Goal: Transaction & Acquisition: Book appointment/travel/reservation

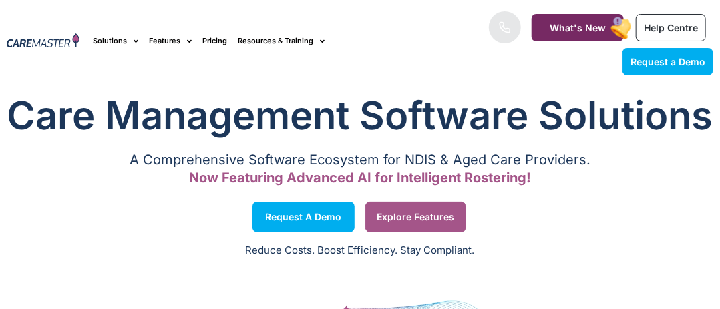
click at [405, 220] on span "Explore Features" at bounding box center [415, 217] width 77 height 7
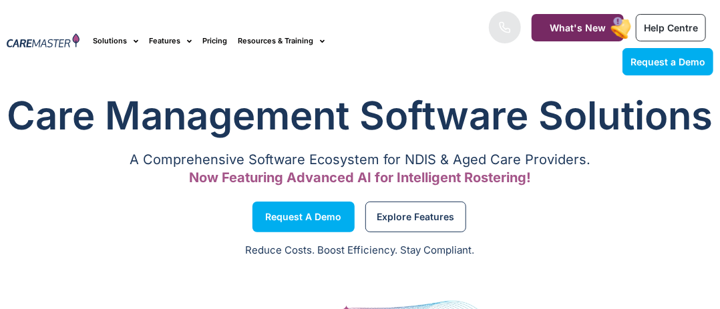
click at [602, 182] on div "A Comprehensive Software Ecosystem for NDIS & Aged Care Providers. Now Featurin…" at bounding box center [360, 169] width 707 height 27
click at [546, 142] on h1 "Care Management Software Solutions" at bounding box center [360, 115] width 707 height 53
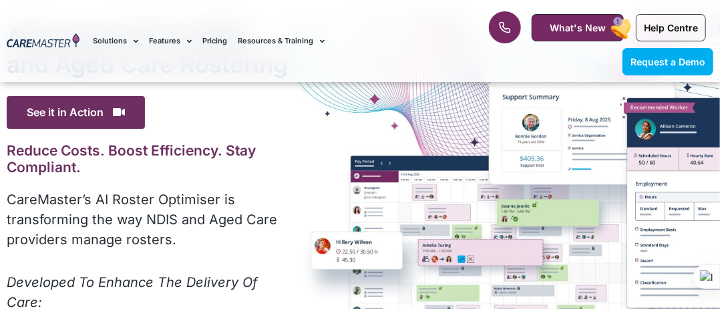
drag, startPoint x: 697, startPoint y: 100, endPoint x: 729, endPoint y: 75, distance: 40.1
